Goal: Task Accomplishment & Management: Manage account settings

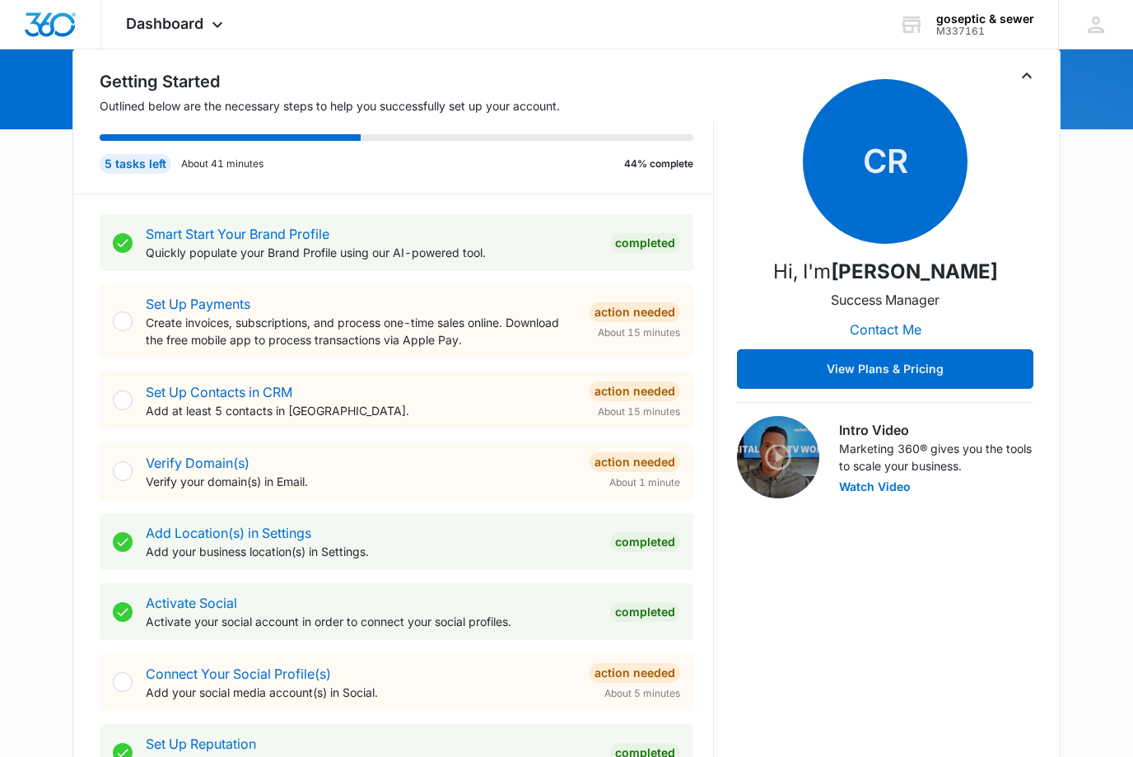
scroll to position [168, 0]
click at [268, 693] on p "Add your social media account(s) in Social." at bounding box center [361, 691] width 431 height 17
click at [268, 674] on link "Connect Your Social Profile(s)" at bounding box center [238, 673] width 185 height 16
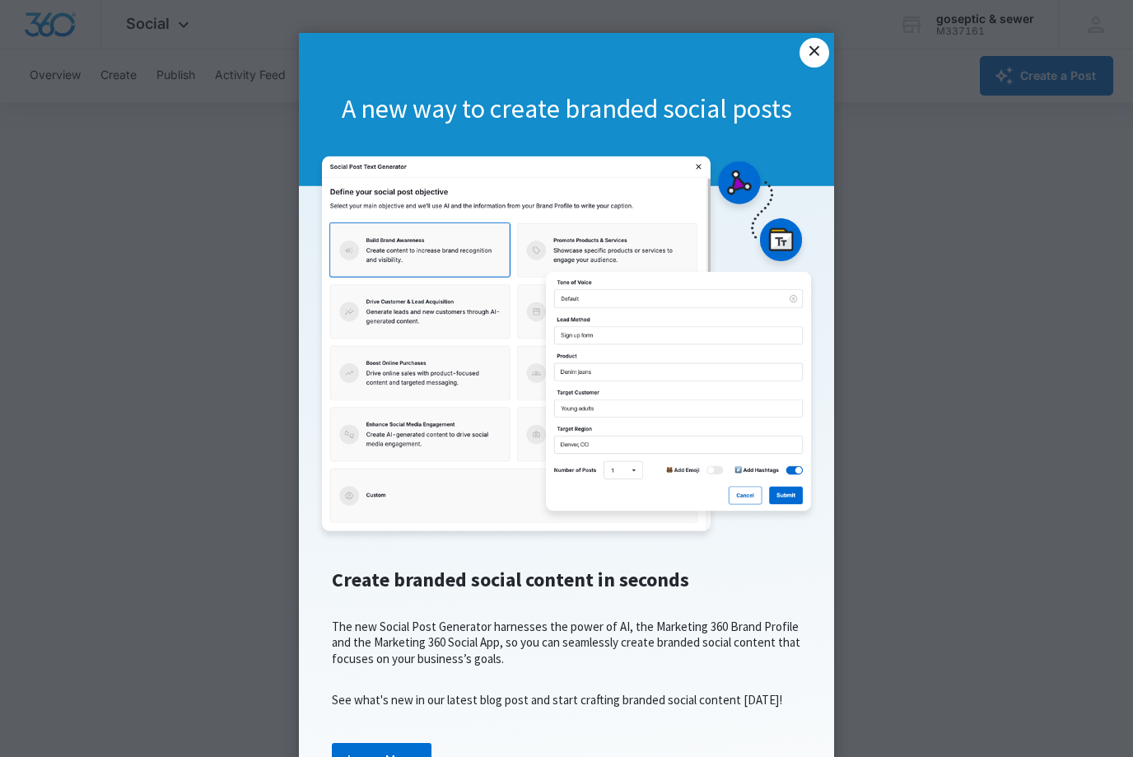
click at [816, 47] on link "×" at bounding box center [815, 53] width 30 height 30
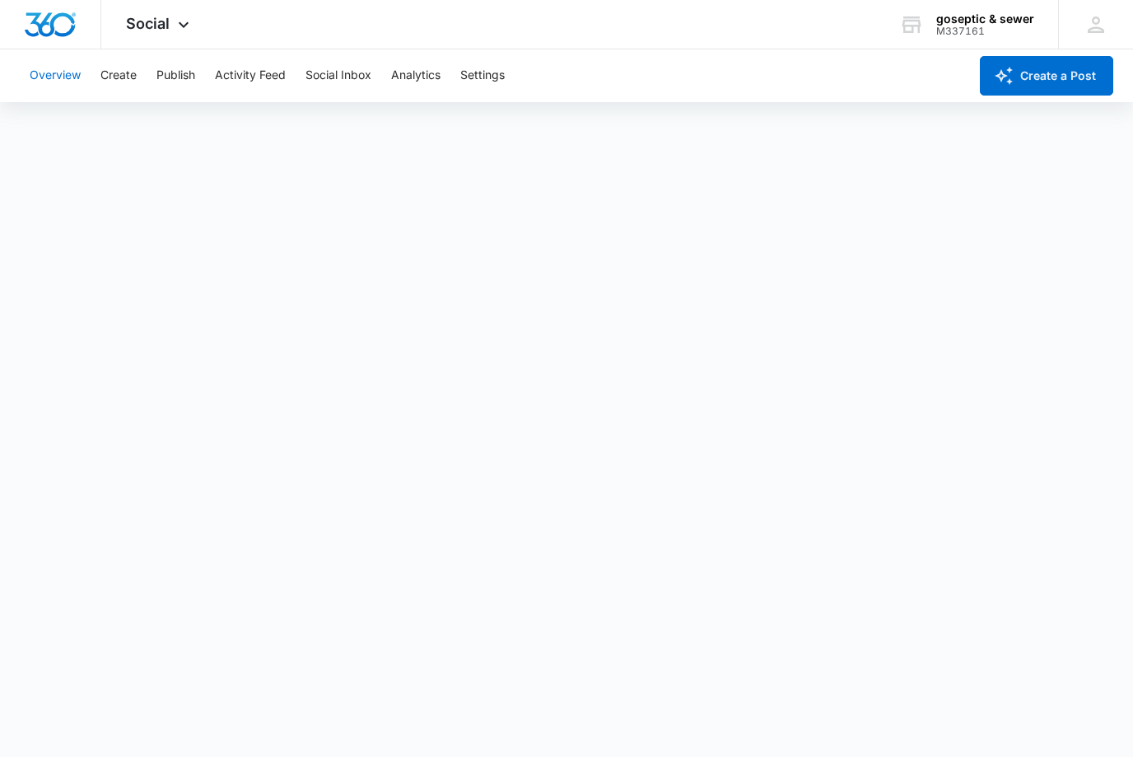
click at [52, 71] on button "Overview" at bounding box center [55, 75] width 51 height 53
click at [156, 31] on span "Social" at bounding box center [148, 23] width 44 height 17
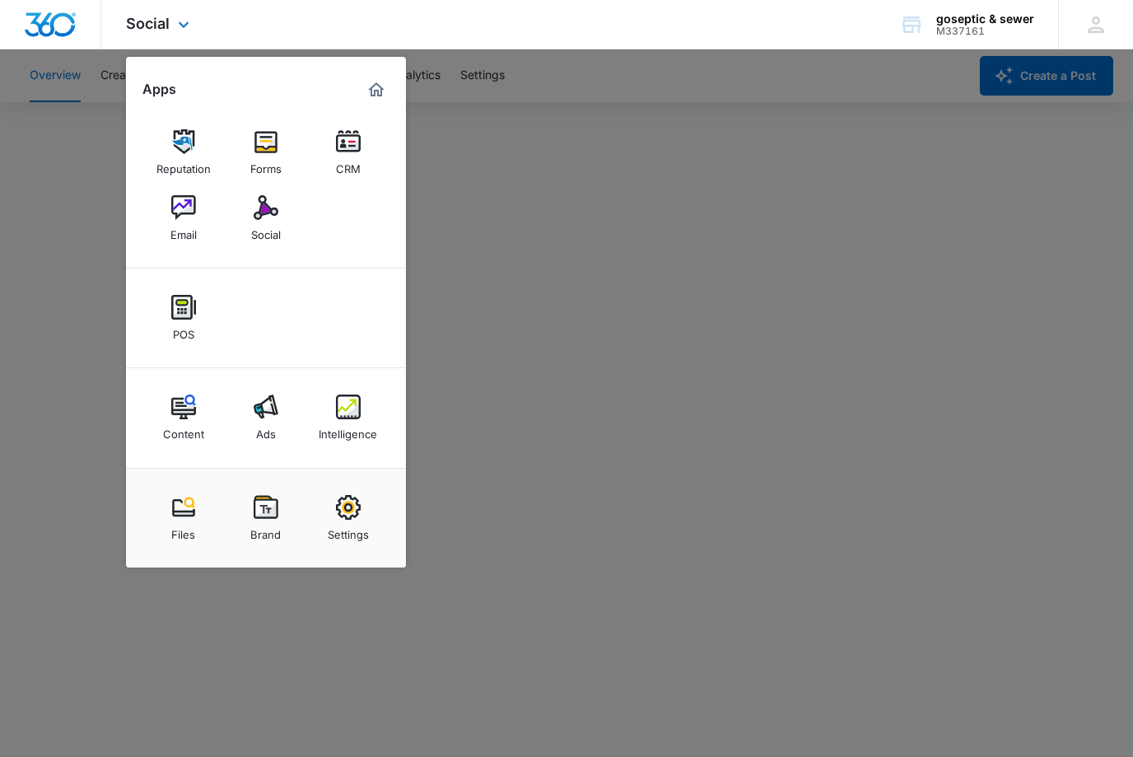
click at [380, 95] on img "Marketing 360® Dashboard" at bounding box center [376, 90] width 20 height 20
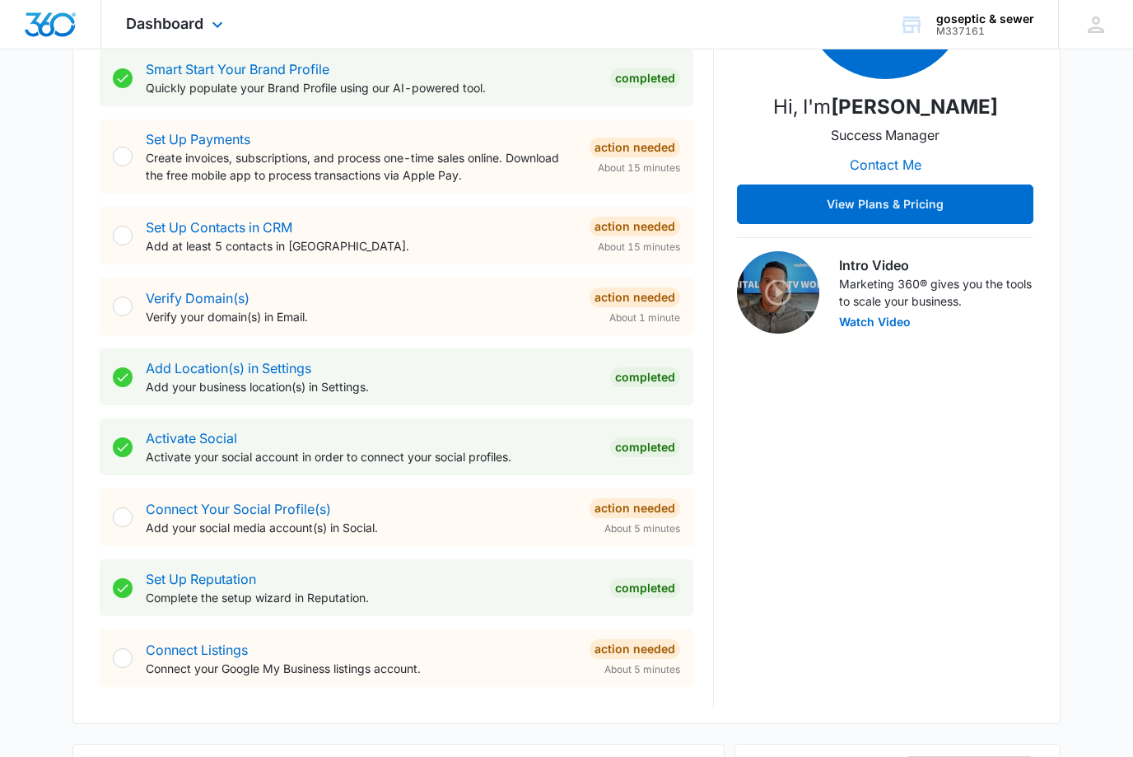
scroll to position [334, 0]
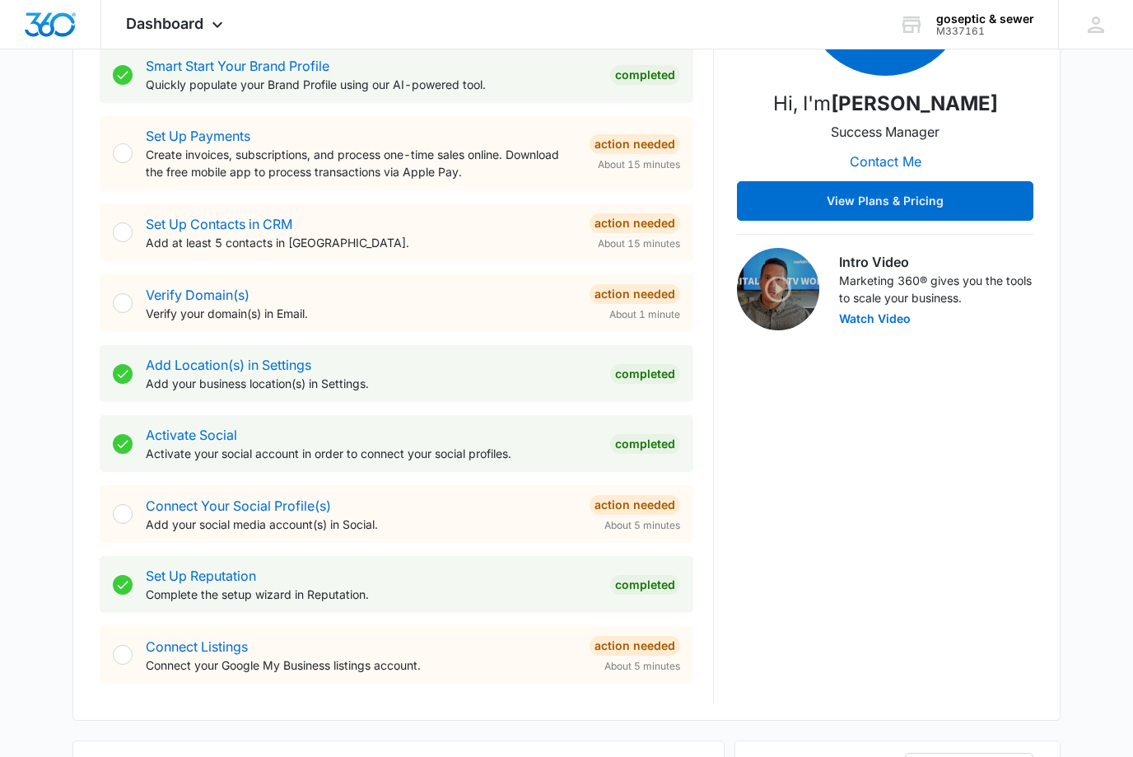
click at [341, 296] on div "Verify Domain(s) Verify your domain(s) in Email." at bounding box center [361, 304] width 431 height 37
click at [217, 302] on link "Verify Domain(s)" at bounding box center [198, 295] width 104 height 16
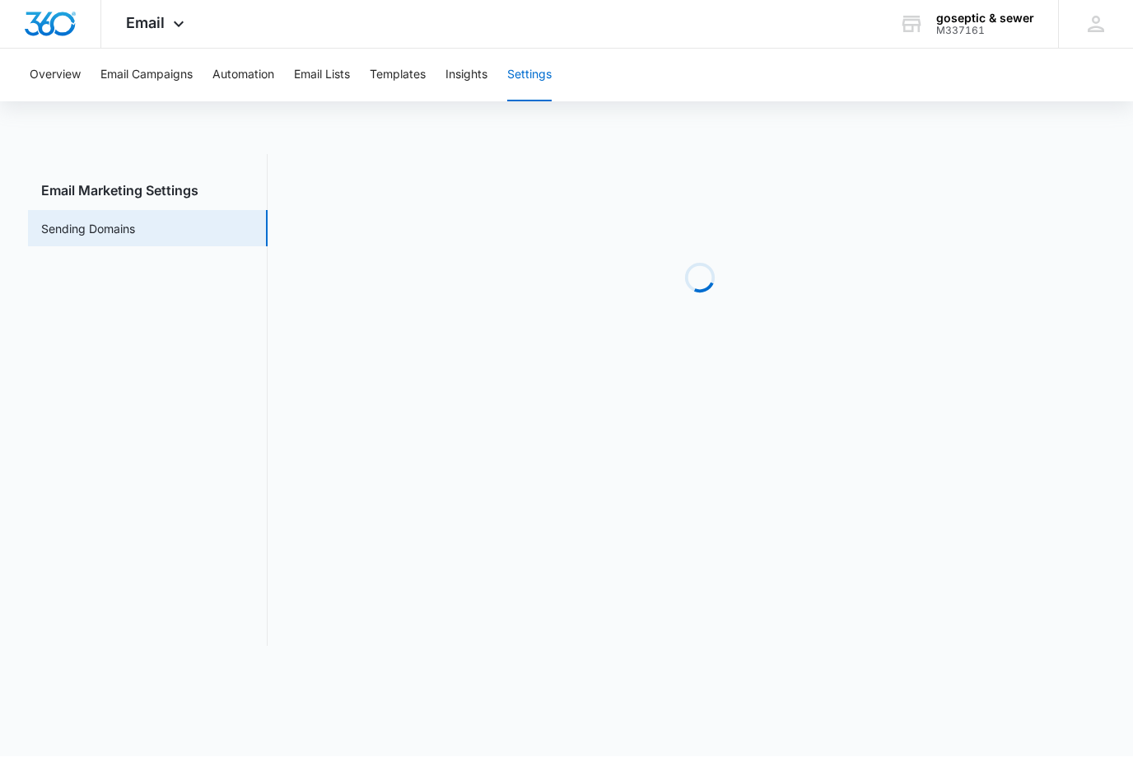
scroll to position [1, 0]
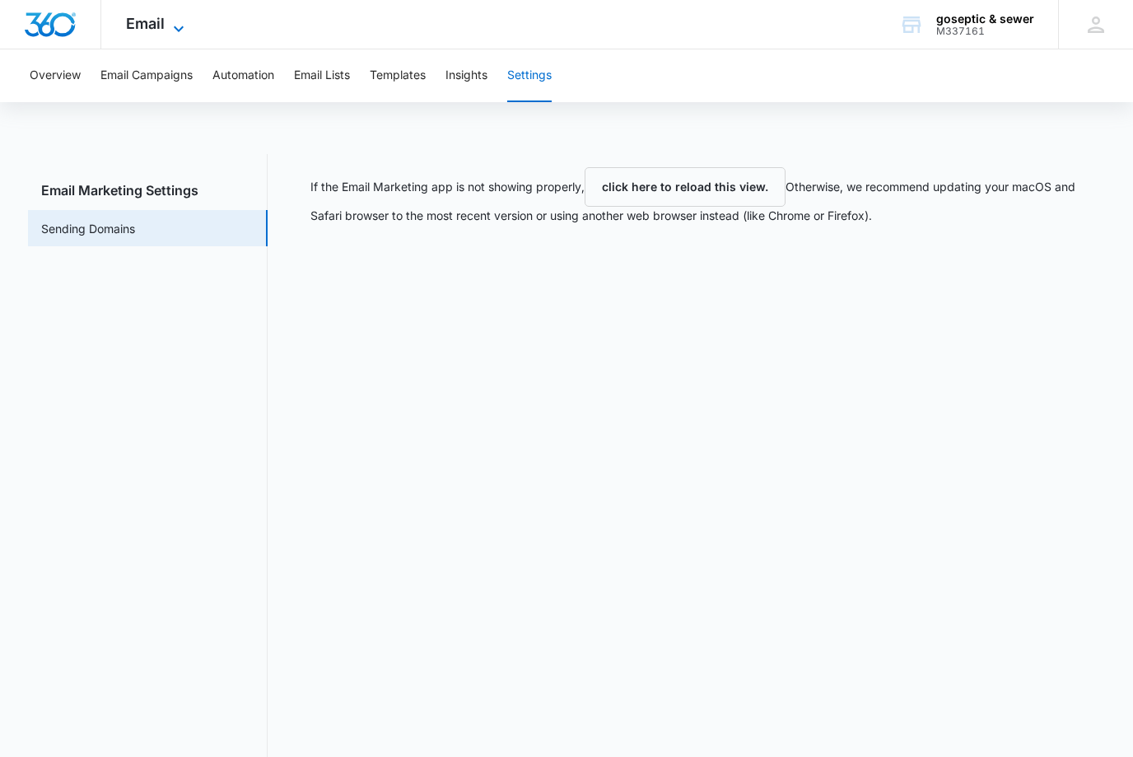
click at [157, 16] on span "Email" at bounding box center [145, 23] width 39 height 17
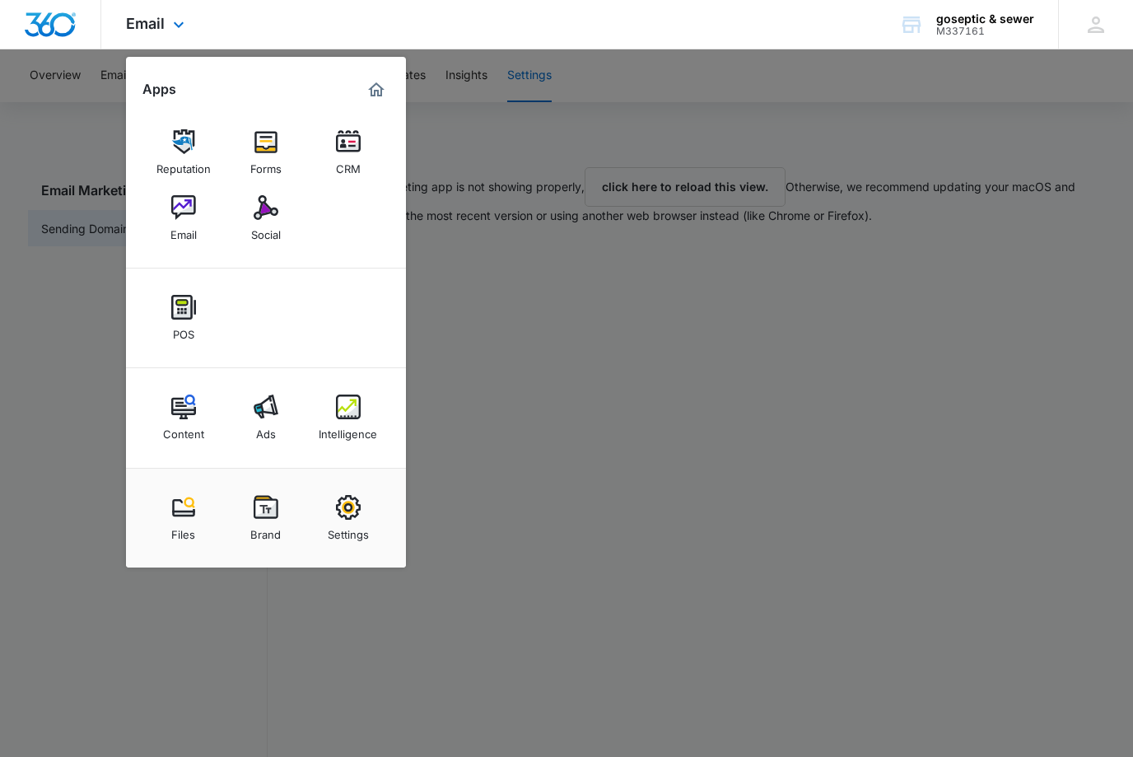
click at [372, 82] on img "Marketing 360® Dashboard" at bounding box center [376, 90] width 20 height 20
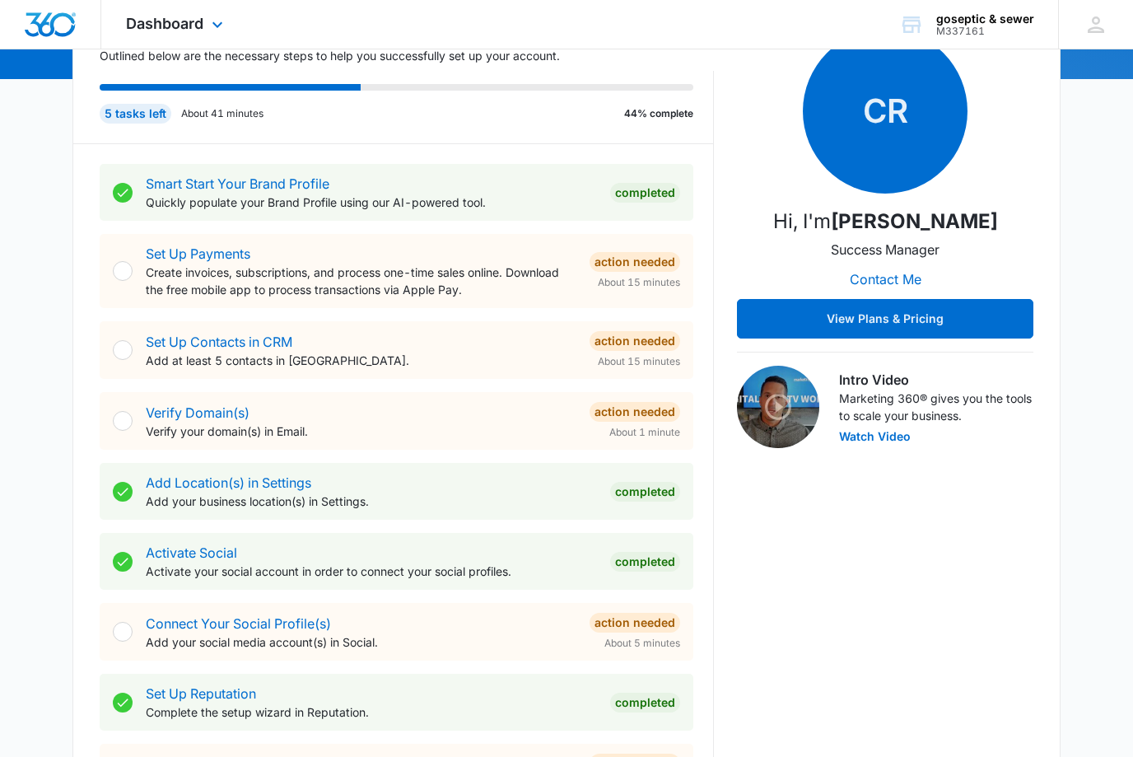
scroll to position [219, 0]
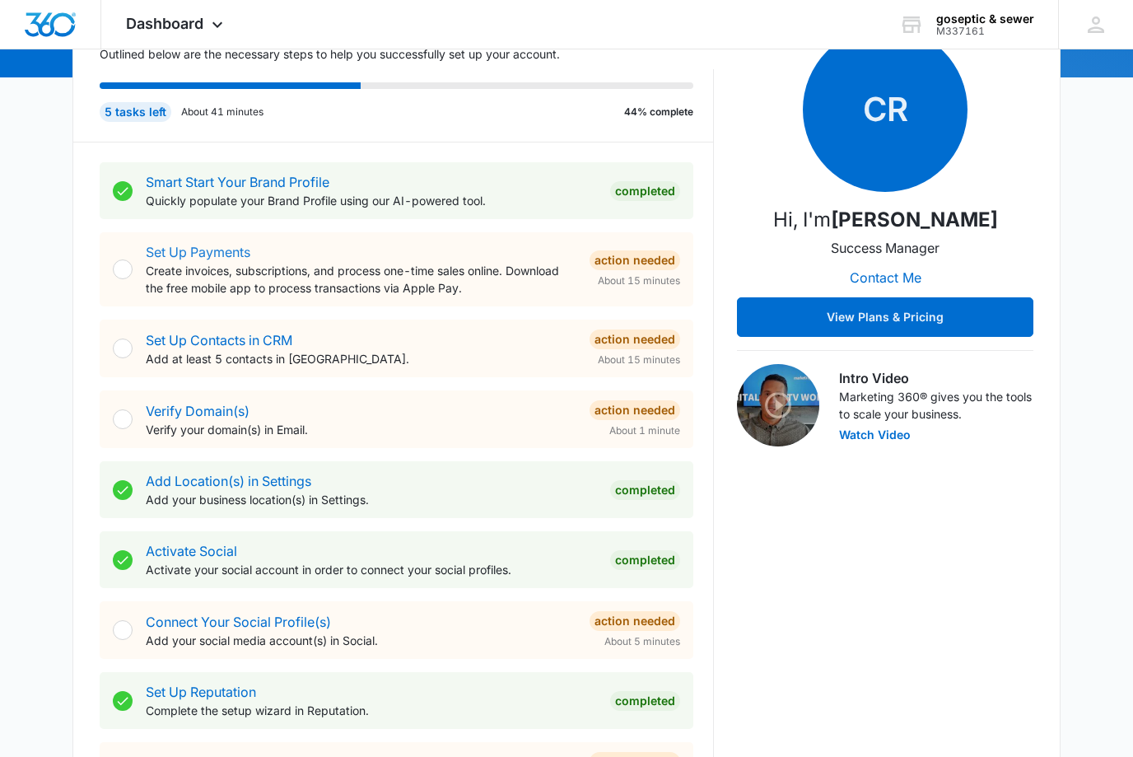
click at [219, 245] on link "Set Up Payments" at bounding box center [198, 252] width 105 height 16
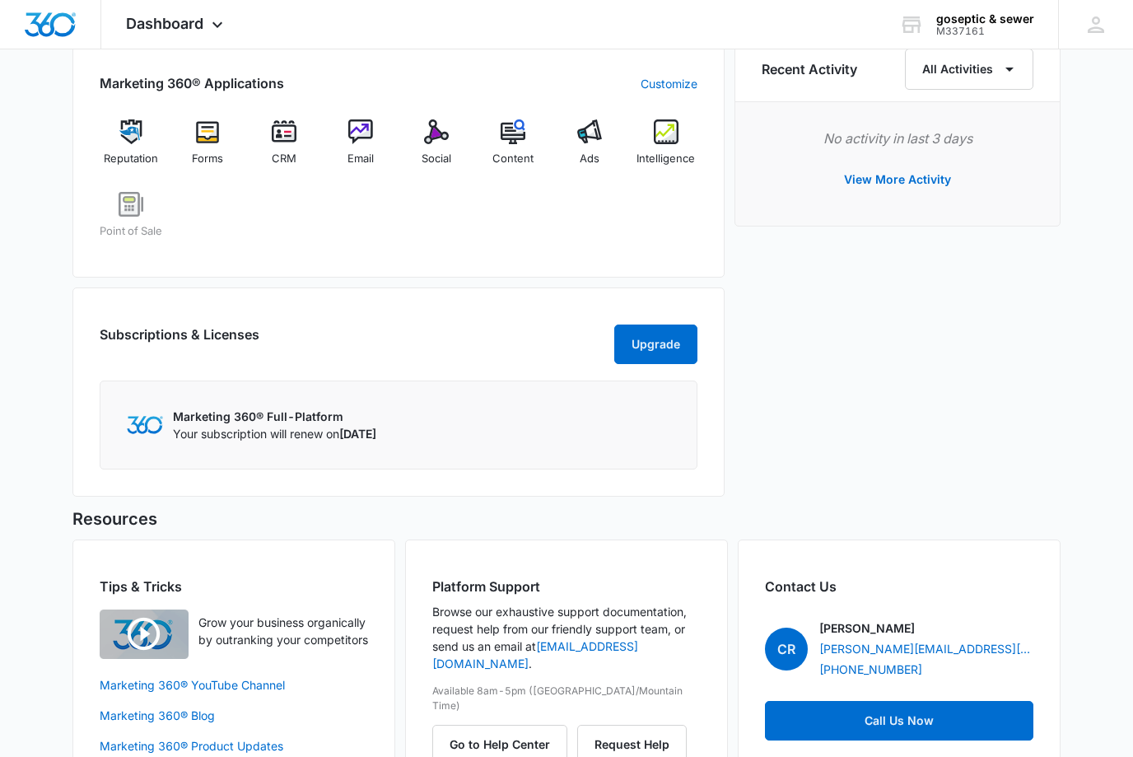
scroll to position [1053, 0]
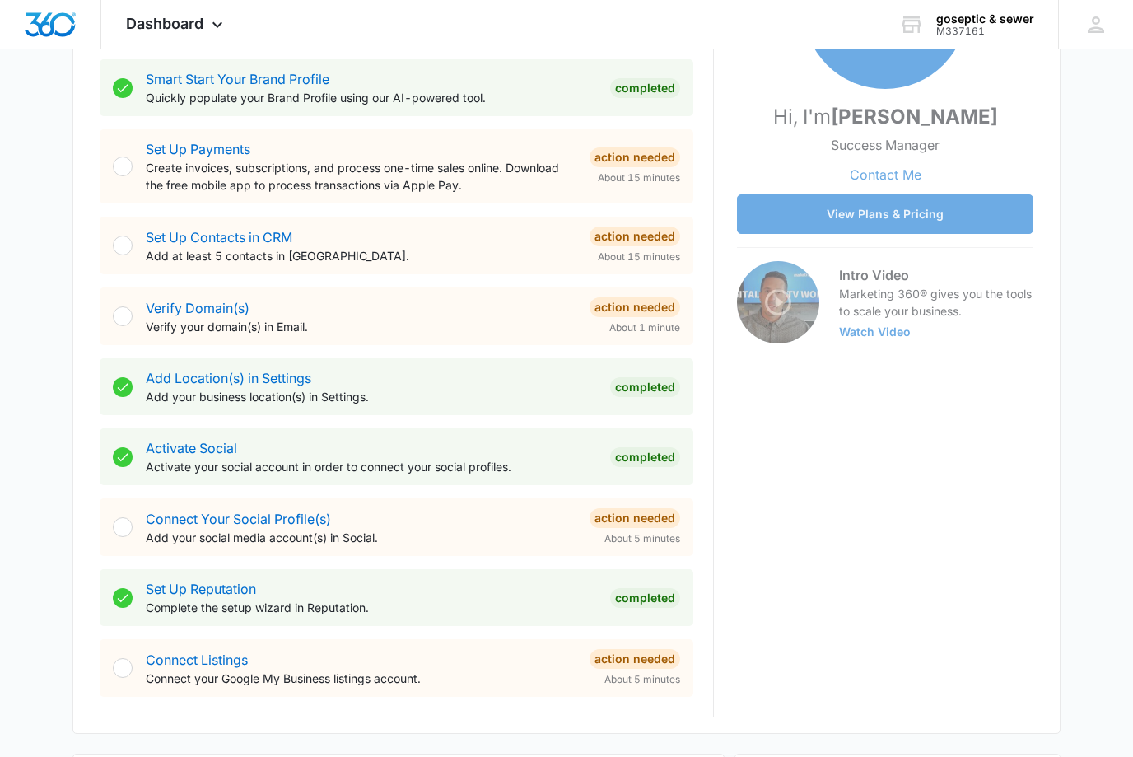
scroll to position [324, 0]
